Goal: Information Seeking & Learning: Check status

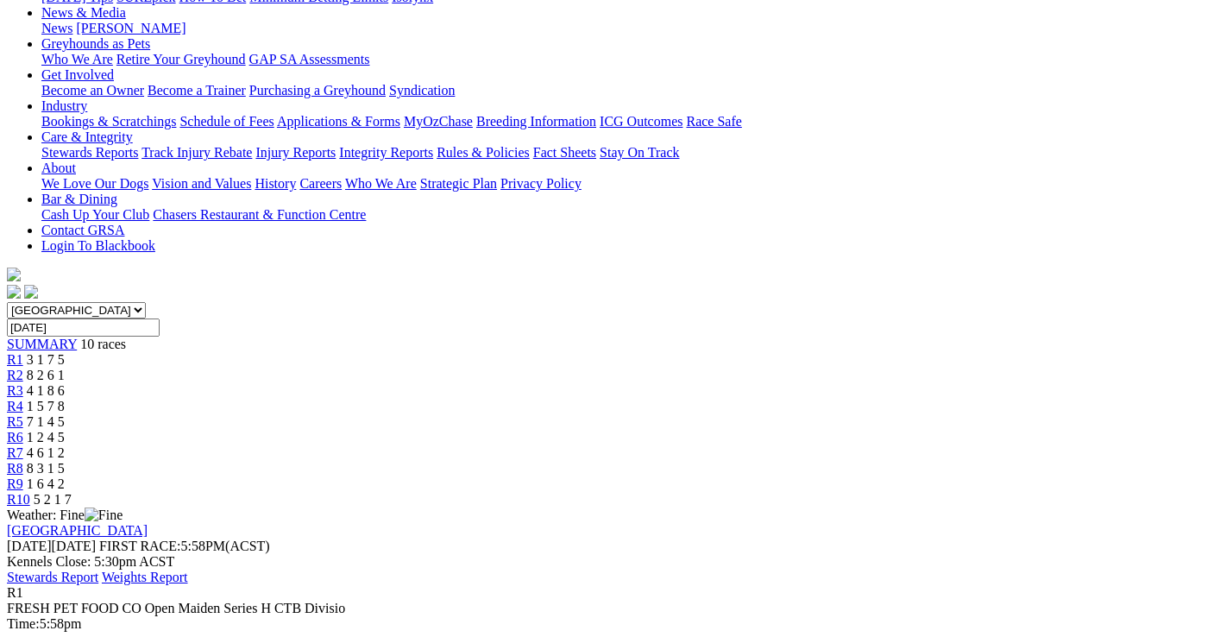
scroll to position [259, 0]
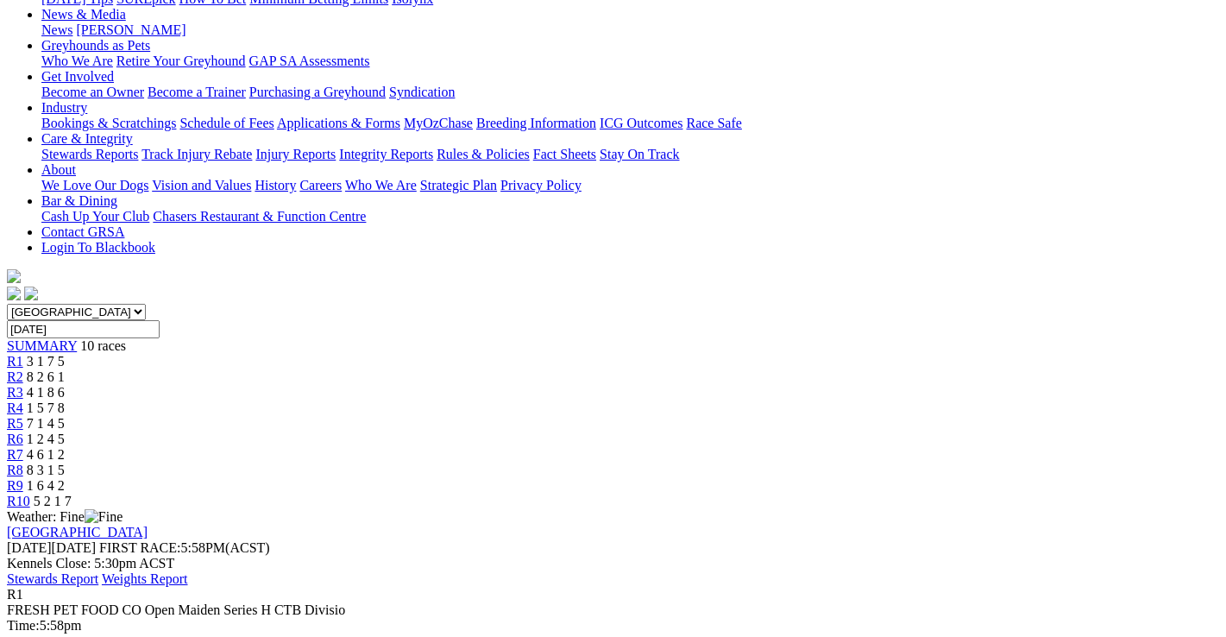
click at [65, 369] on span "8 2 6 1" at bounding box center [46, 376] width 38 height 15
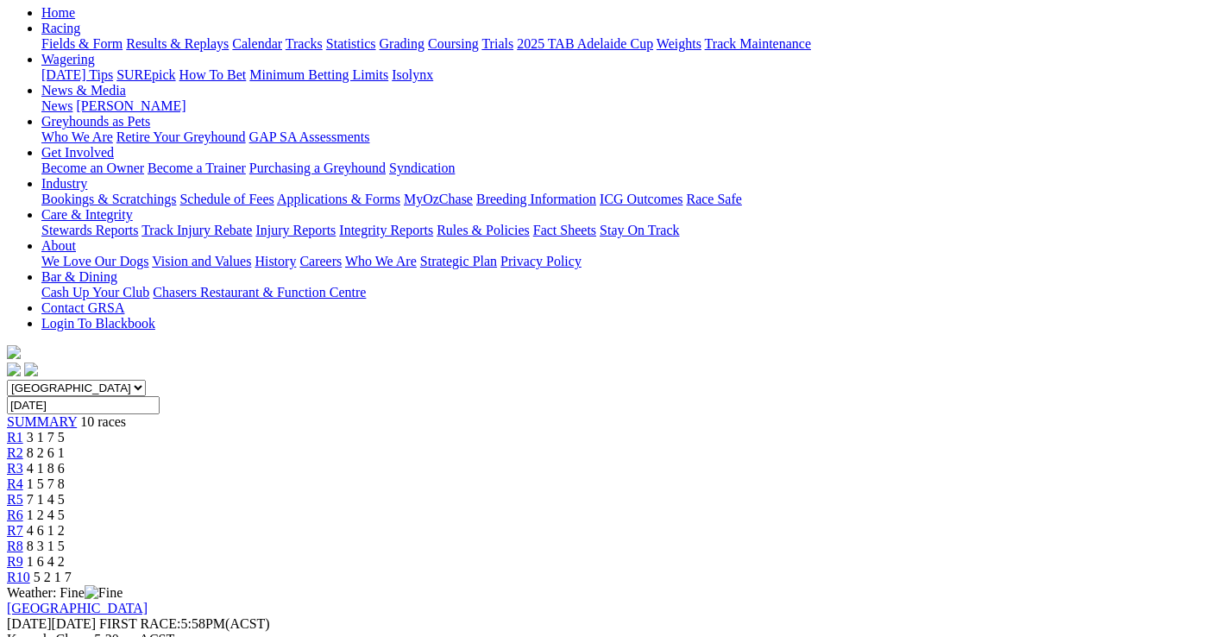
scroll to position [86, 0]
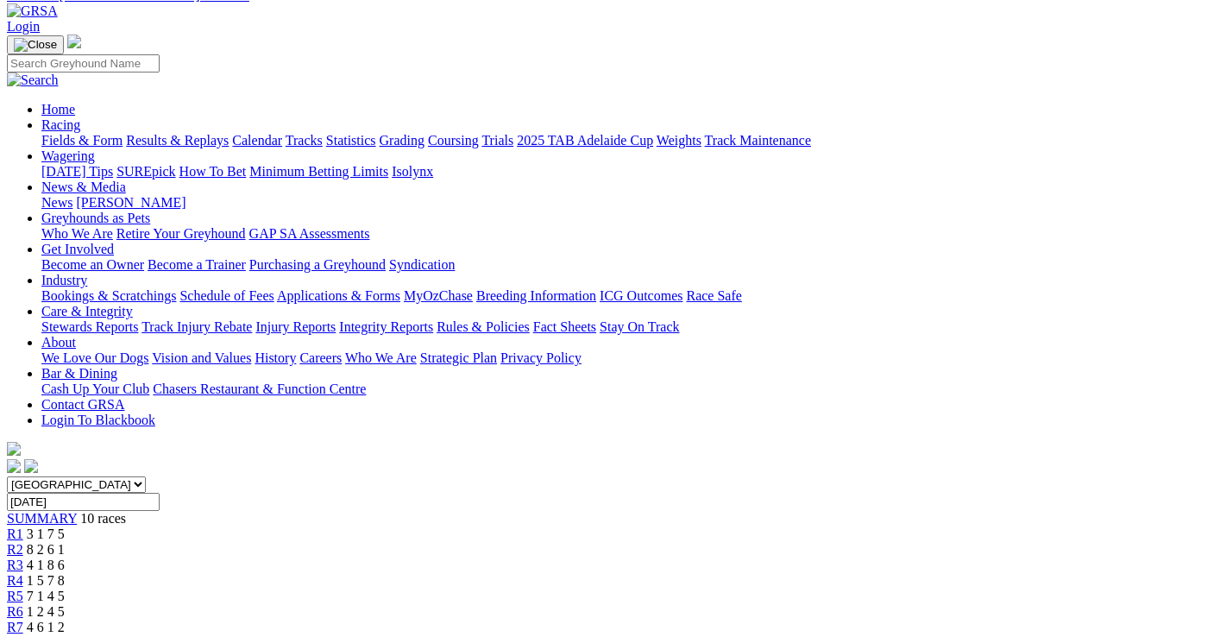
click at [65, 573] on span "1 5 7 8" at bounding box center [46, 580] width 38 height 15
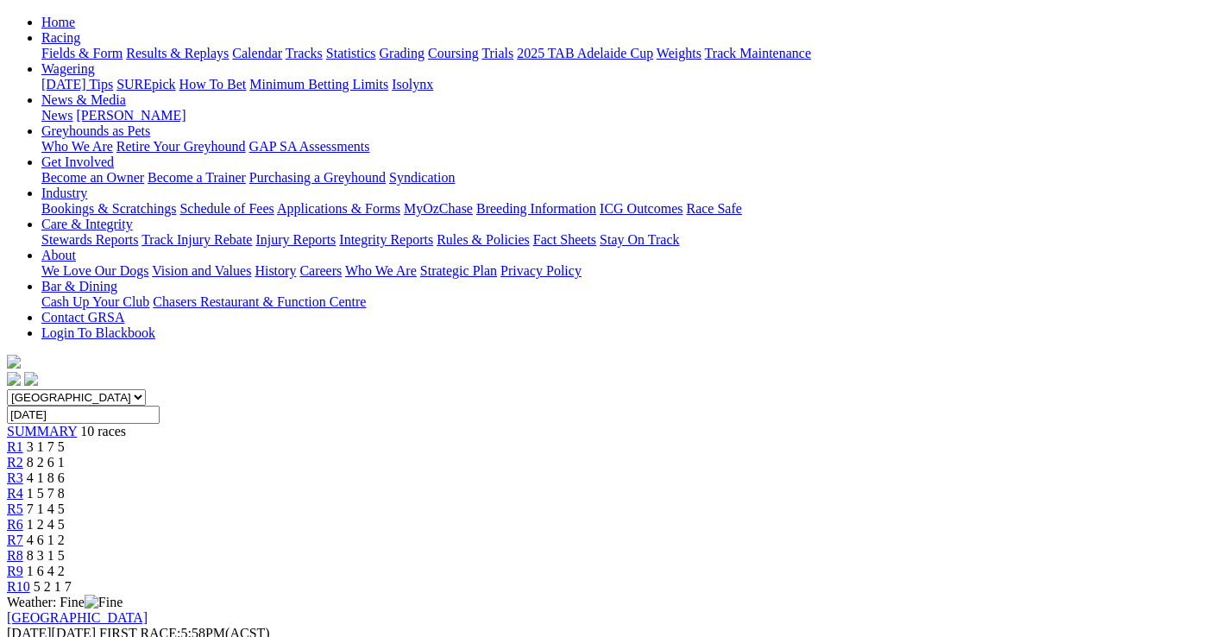
scroll to position [173, 0]
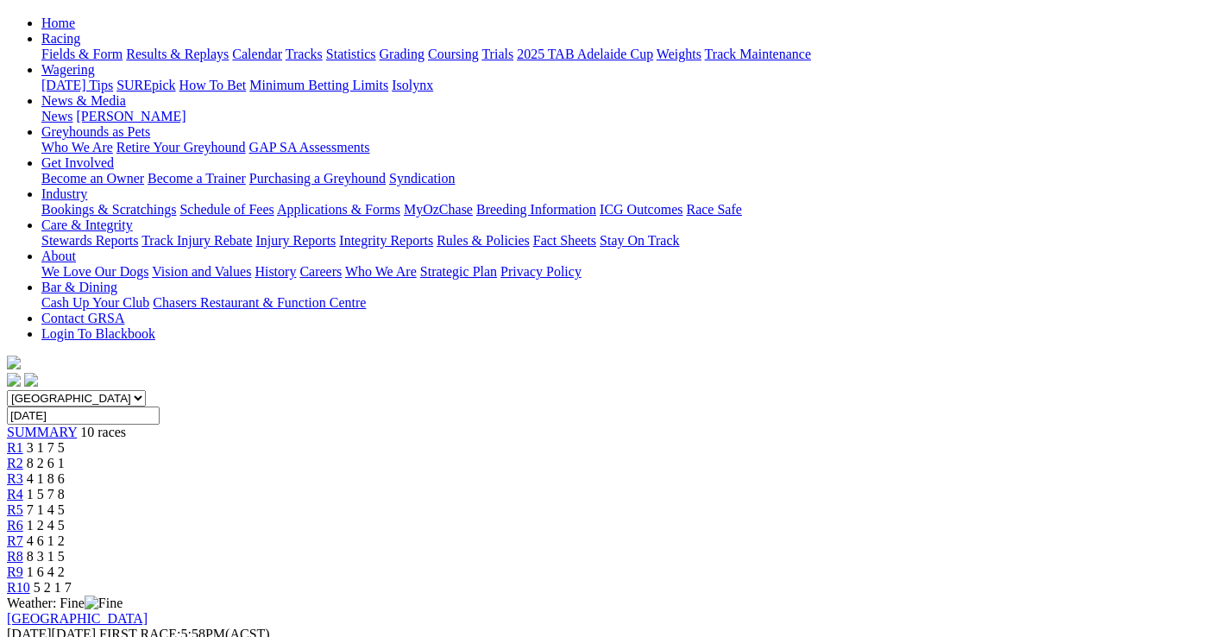
click at [65, 502] on span "7 1 4 5" at bounding box center [46, 509] width 38 height 15
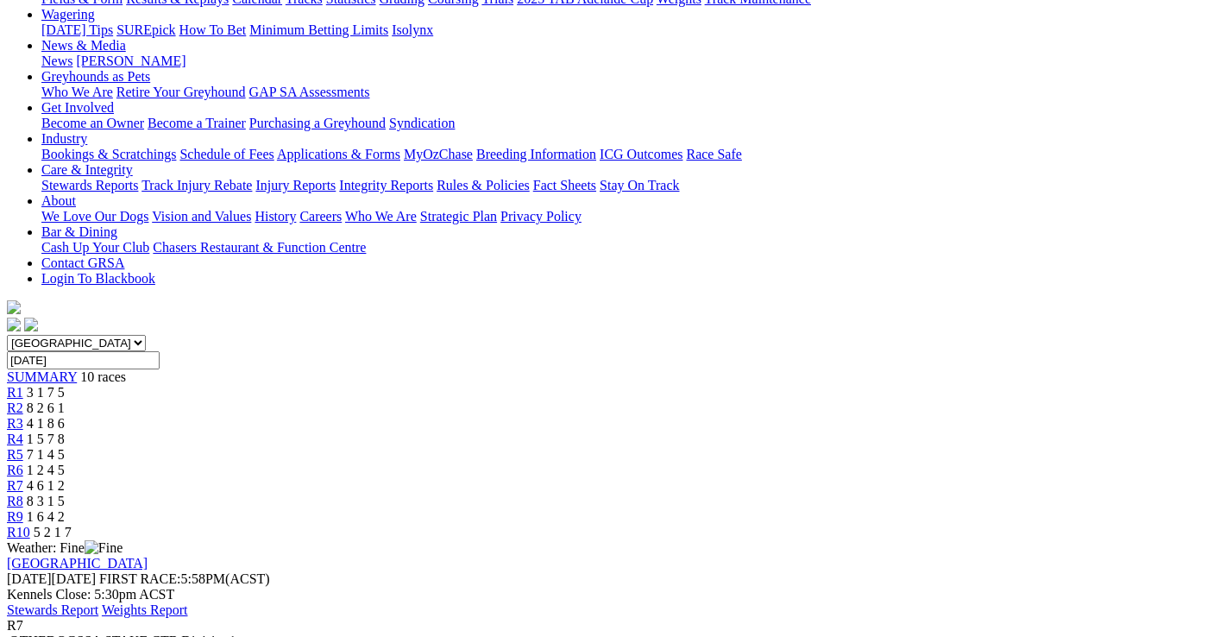
scroll to position [173, 0]
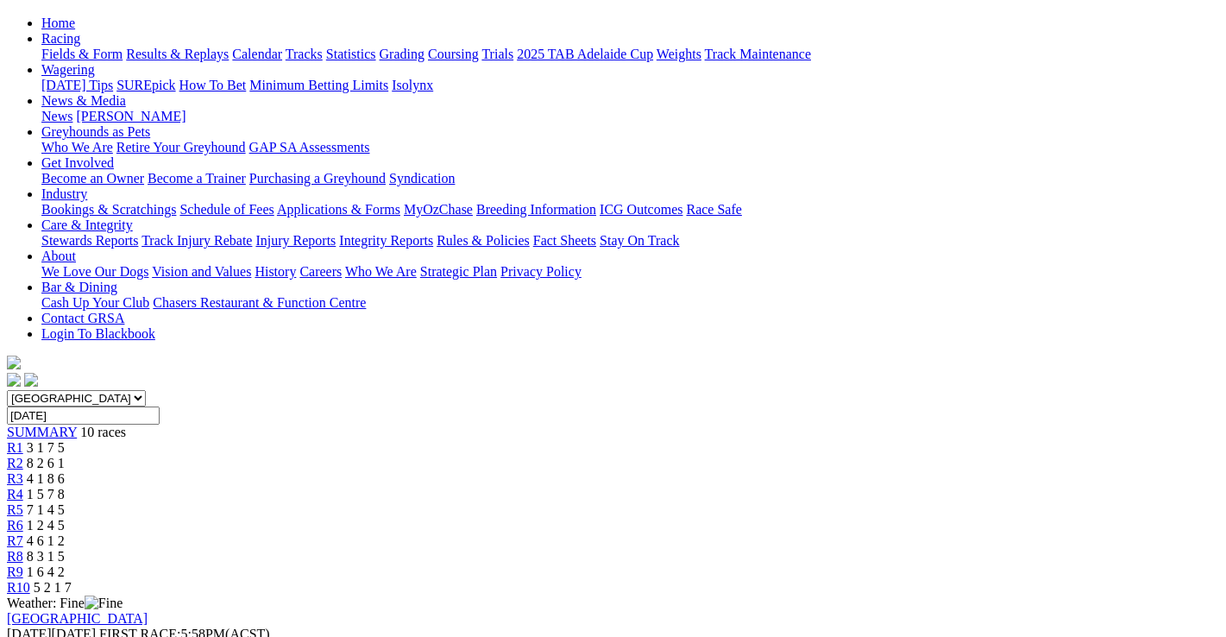
click at [911, 549] on div "R8 8 3 1 5" at bounding box center [613, 557] width 1212 height 16
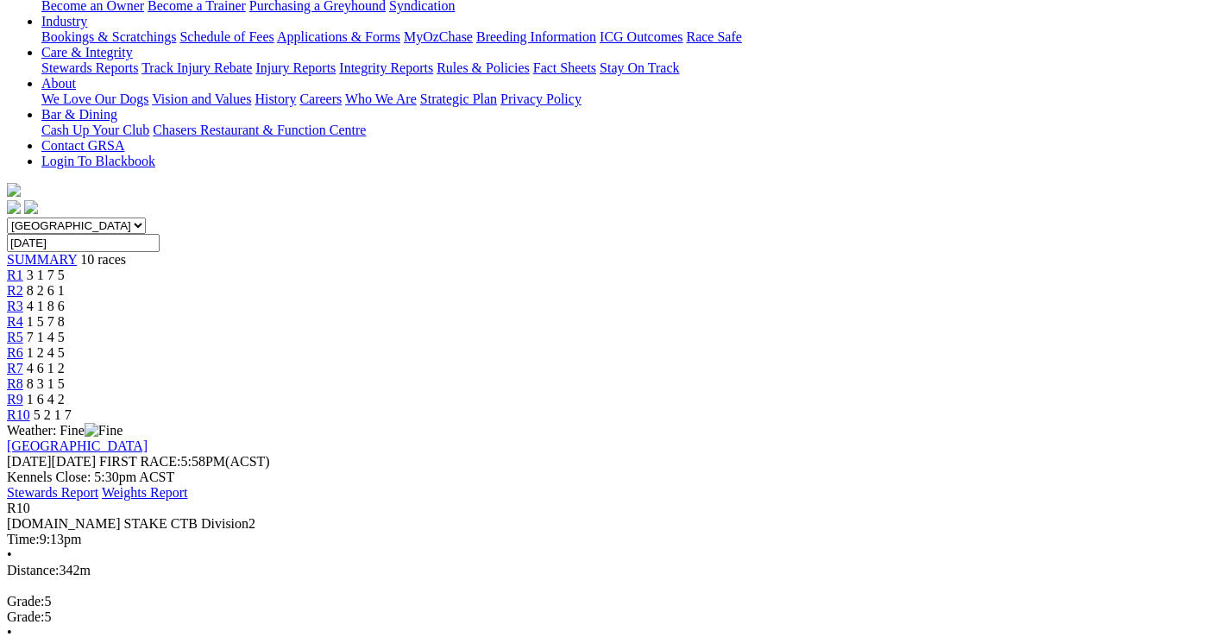
scroll to position [431, 0]
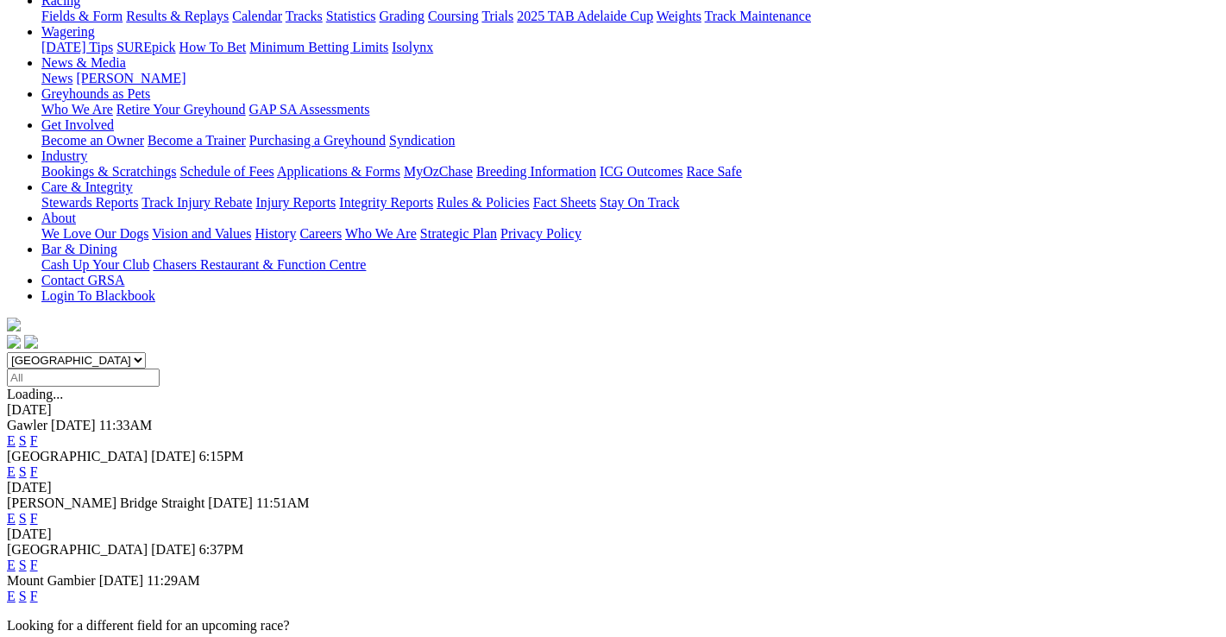
scroll to position [259, 0]
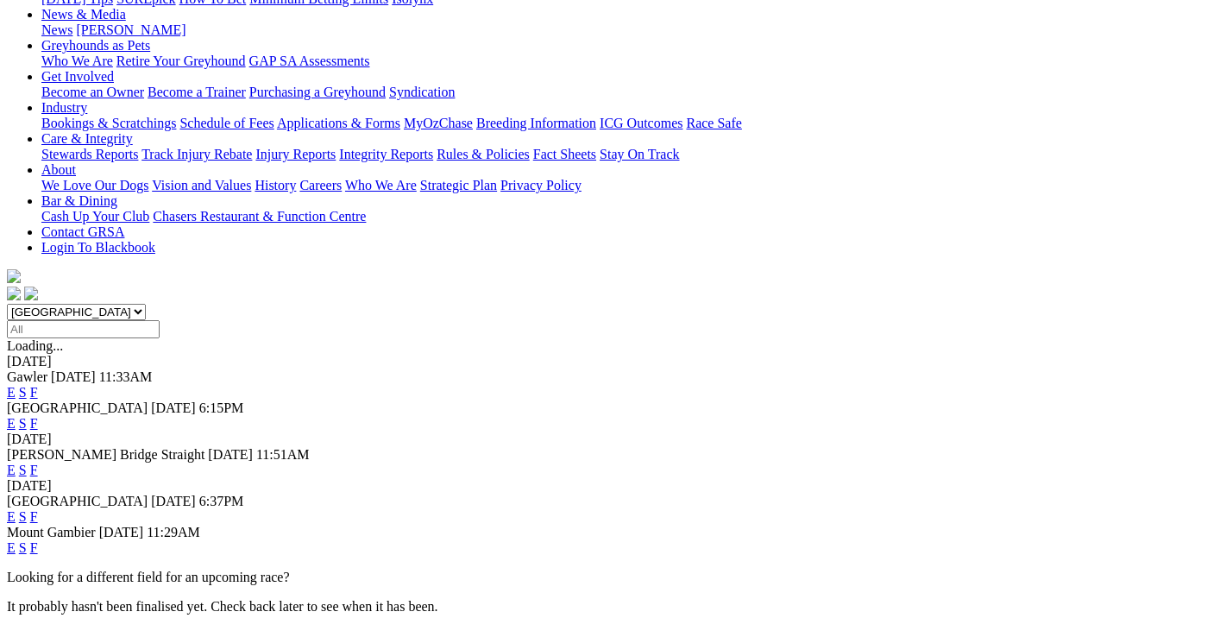
click at [38, 416] on link "F" at bounding box center [34, 423] width 8 height 15
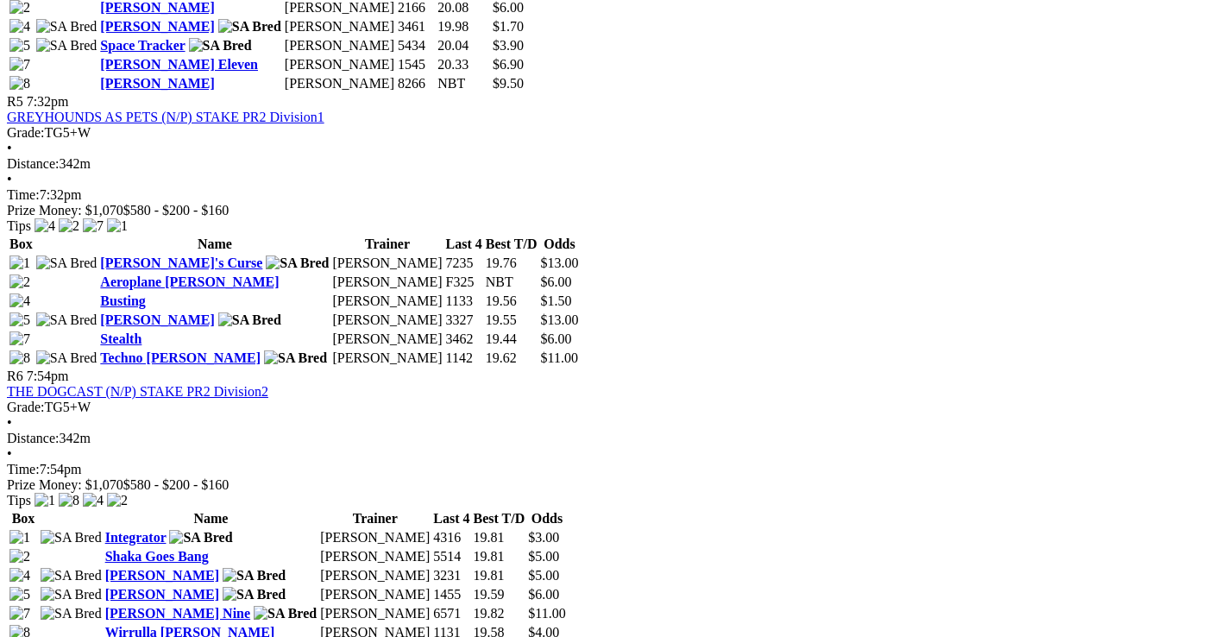
scroll to position [1898, 0]
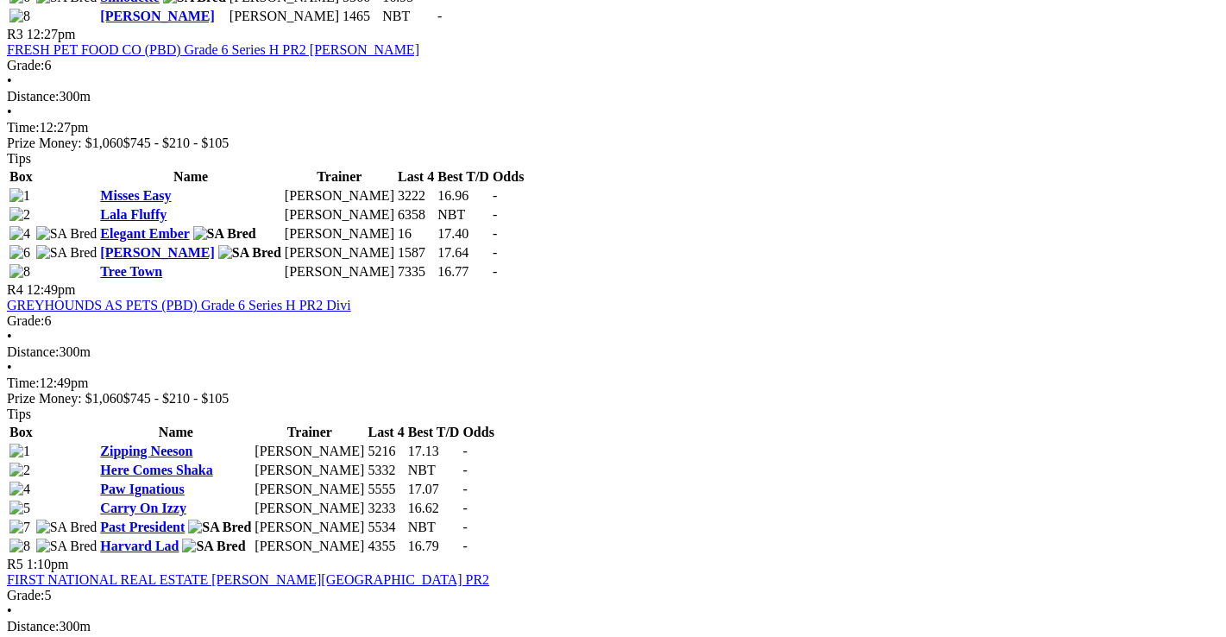
scroll to position [1380, 0]
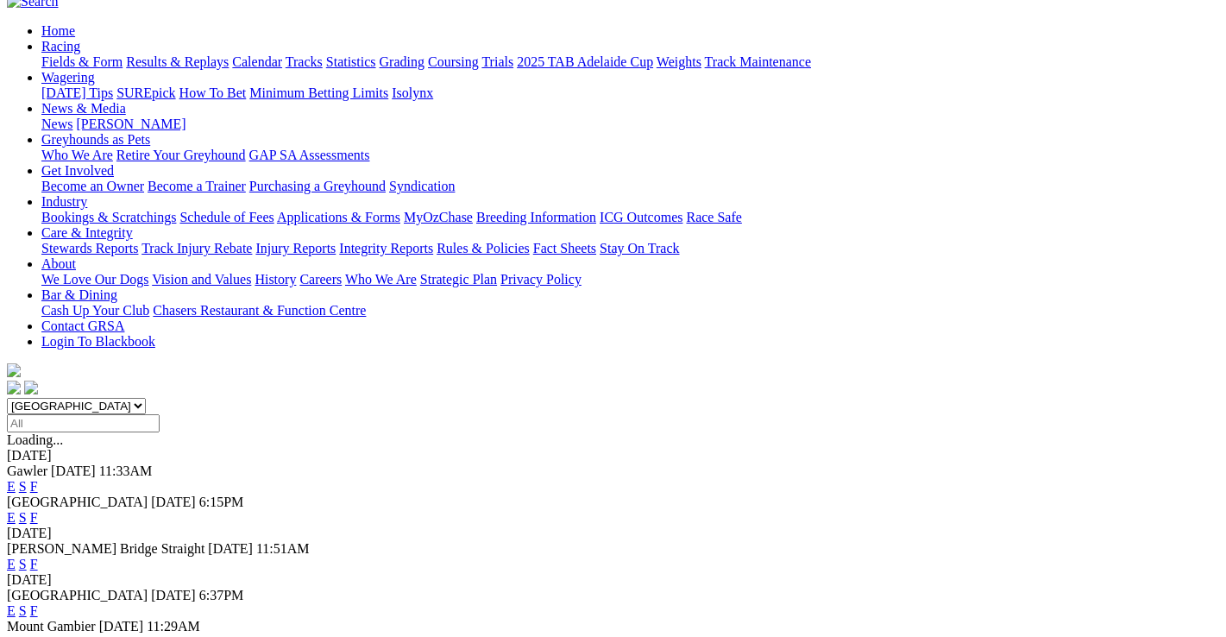
scroll to position [259, 0]
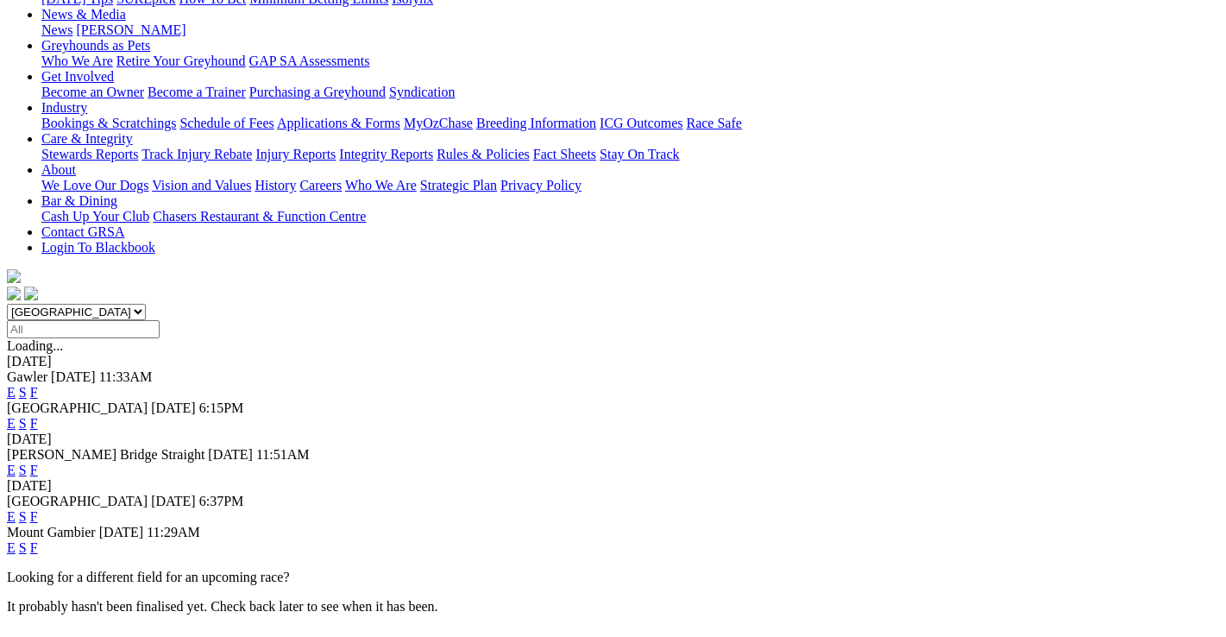
click at [38, 509] on link "F" at bounding box center [34, 516] width 8 height 15
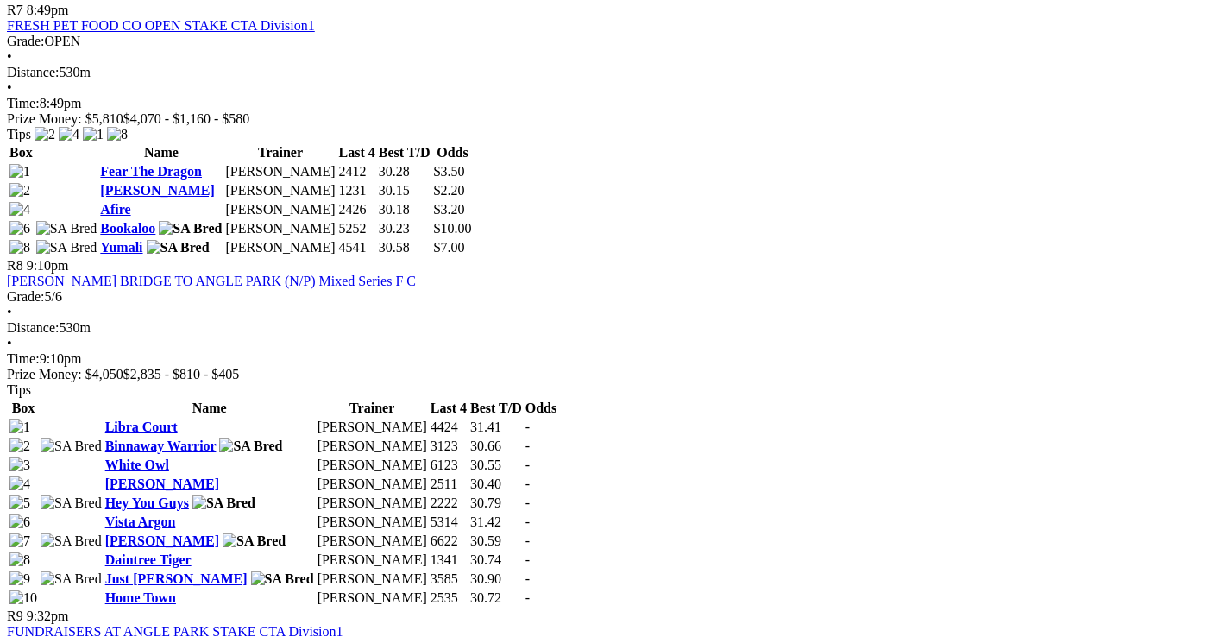
scroll to position [2760, 0]
